Goal: Task Accomplishment & Management: Manage account settings

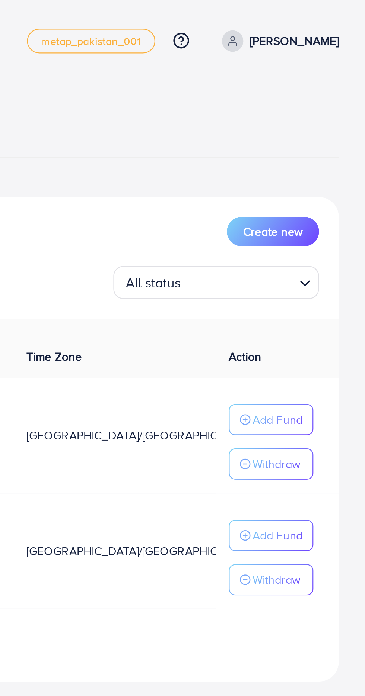
scroll to position [0, 15]
